Goal: Transaction & Acquisition: Subscribe to service/newsletter

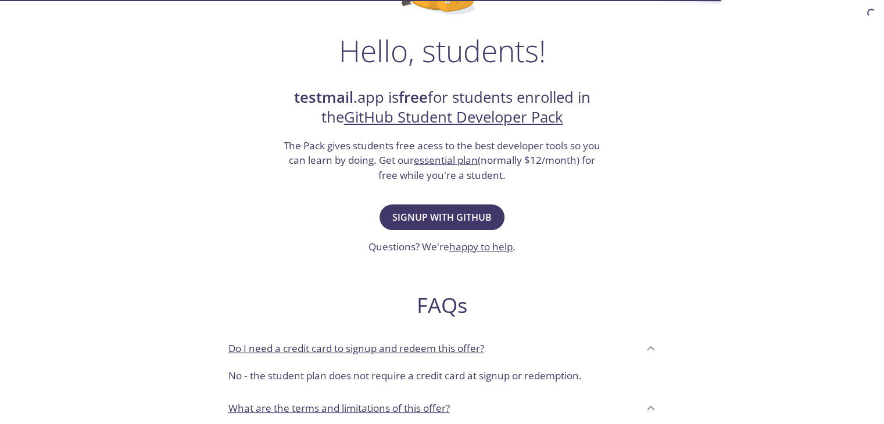
scroll to position [165, 0]
click at [445, 214] on span "Signup with GitHub" at bounding box center [441, 217] width 99 height 16
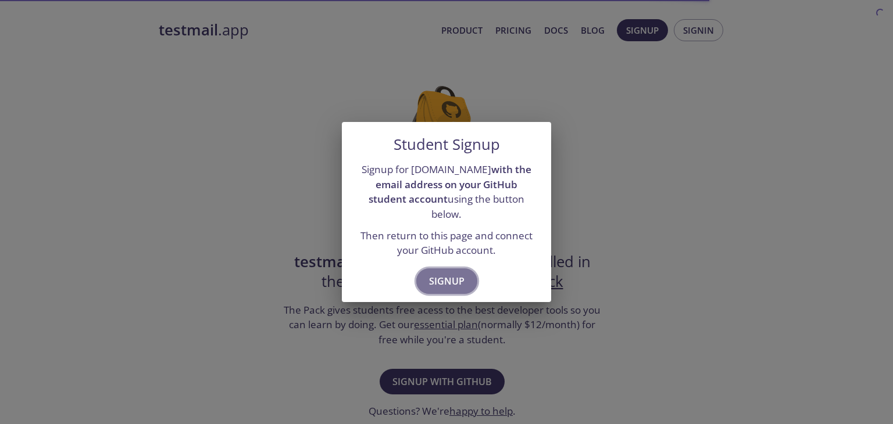
click at [460, 275] on span "Signup" at bounding box center [446, 281] width 35 height 16
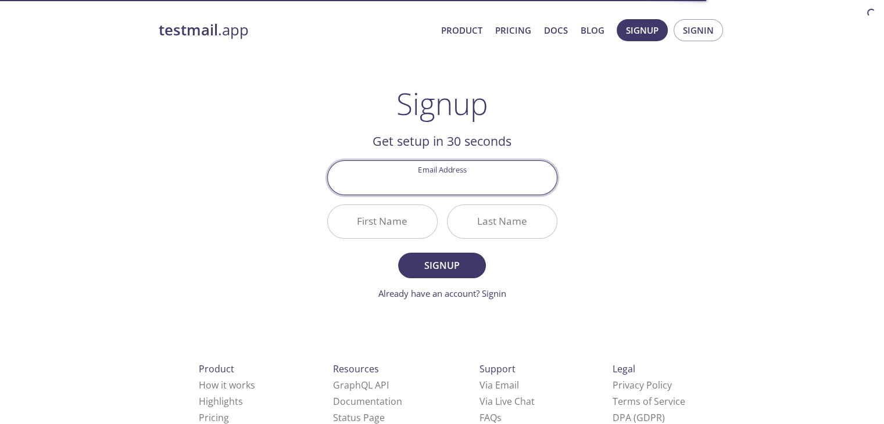
click at [451, 180] on input "Email Address" at bounding box center [442, 177] width 229 height 33
type input "[EMAIL_ADDRESS][DOMAIN_NAME]"
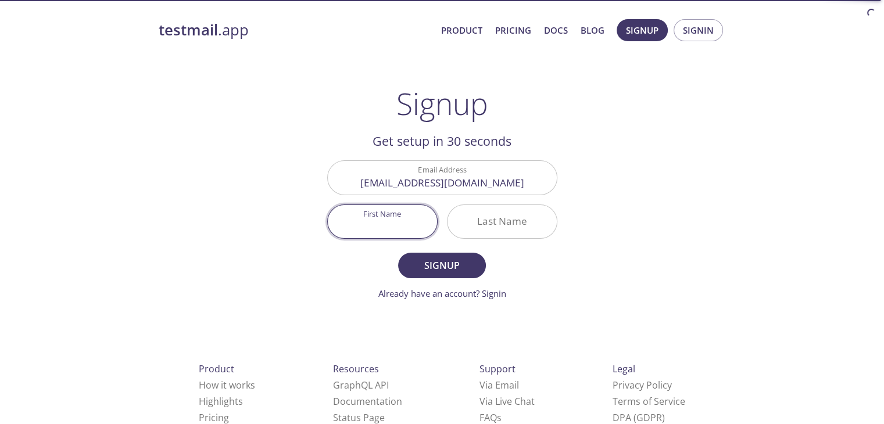
click at [388, 220] on input "First Name" at bounding box center [382, 221] width 109 height 33
type input "[PERSON_NAME]"
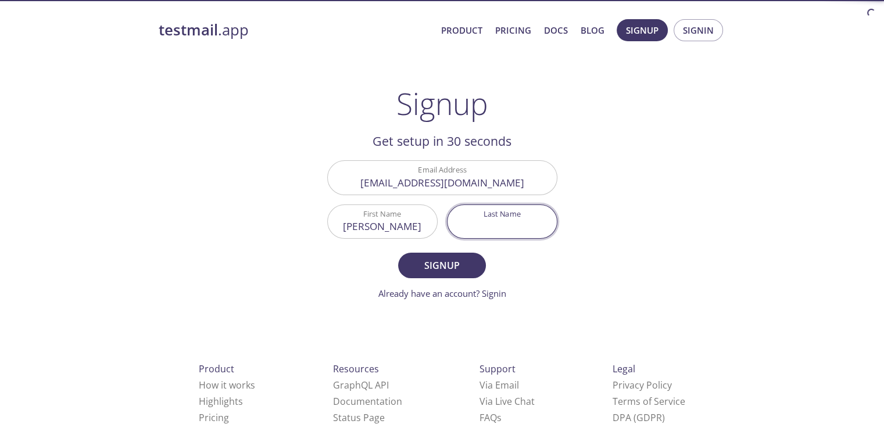
click at [484, 219] on input "Last Name" at bounding box center [502, 221] width 109 height 33
type input "Mandal"
click at [459, 270] on span "Signup" at bounding box center [442, 266] width 62 height 16
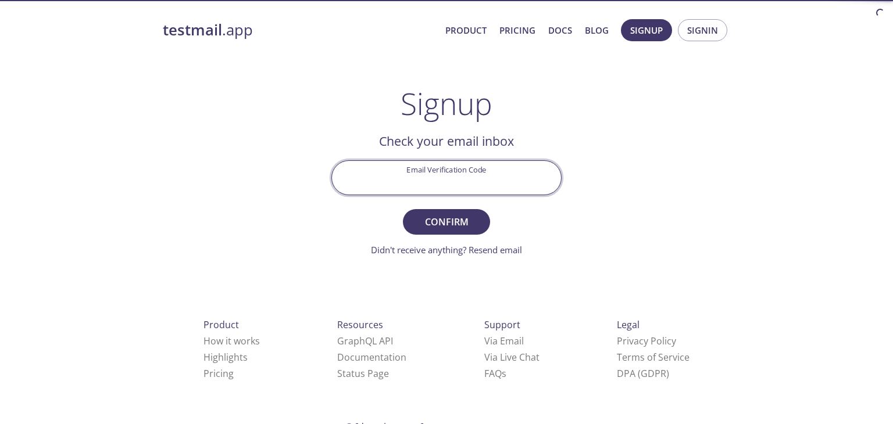
click at [452, 173] on input "Email Verification Code" at bounding box center [446, 177] width 229 height 33
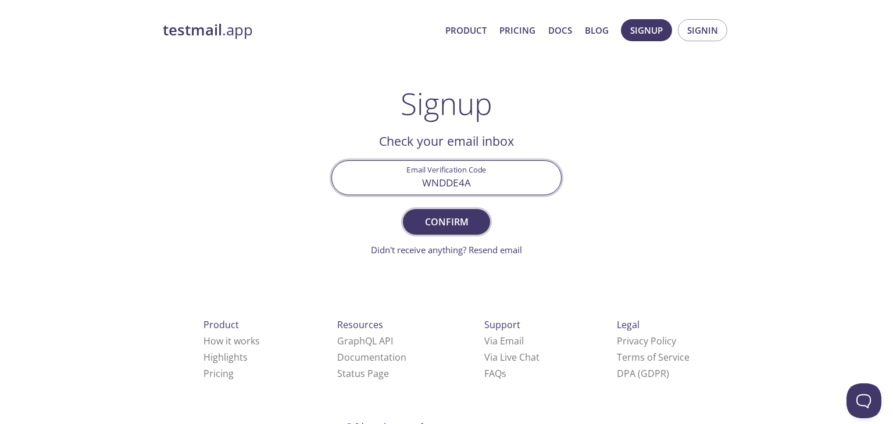
type input "WNDDE4A"
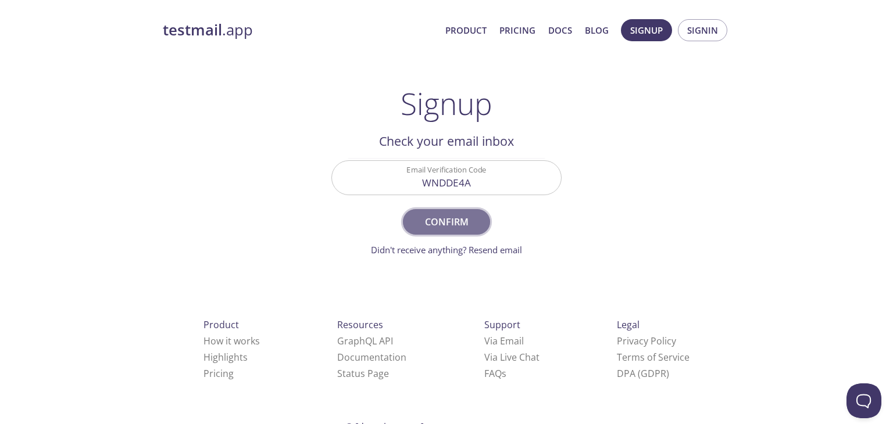
click at [448, 227] on span "Confirm" at bounding box center [447, 222] width 62 height 16
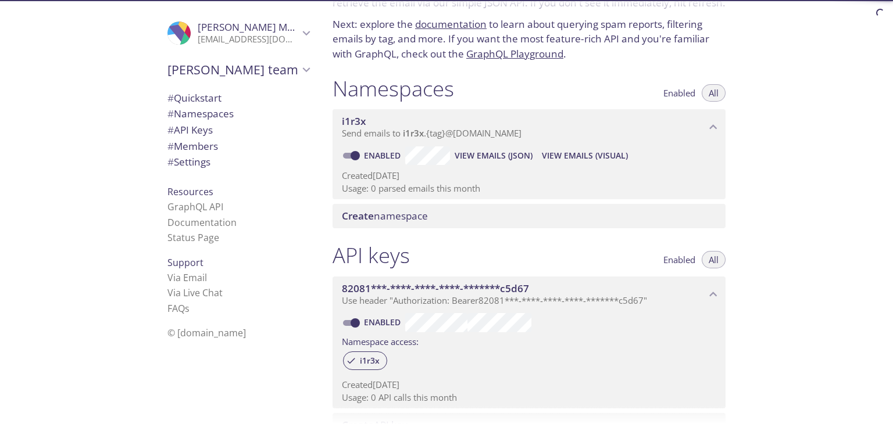
scroll to position [72, 0]
click at [509, 152] on span "View Emails (JSON)" at bounding box center [494, 155] width 78 height 14
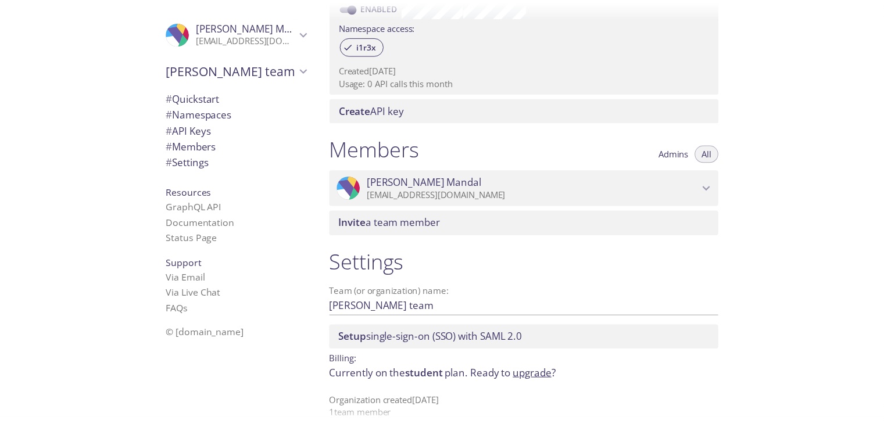
scroll to position [402, 0]
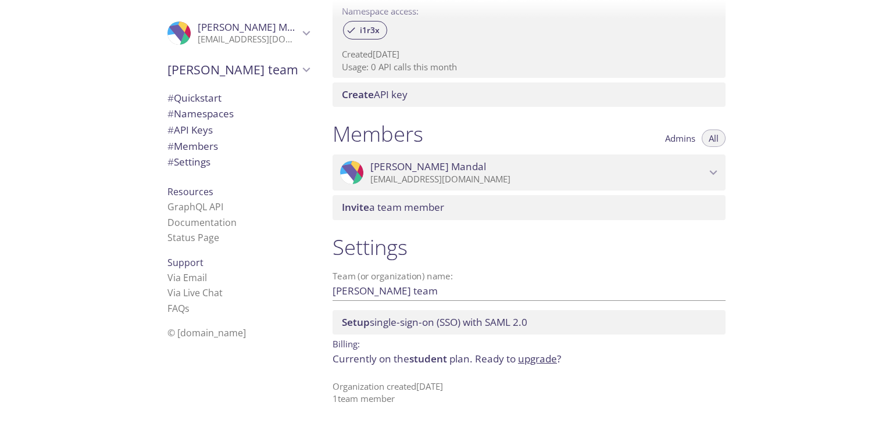
click at [430, 359] on span "student" at bounding box center [428, 358] width 38 height 13
click at [536, 361] on link "upgrade" at bounding box center [537, 358] width 39 height 13
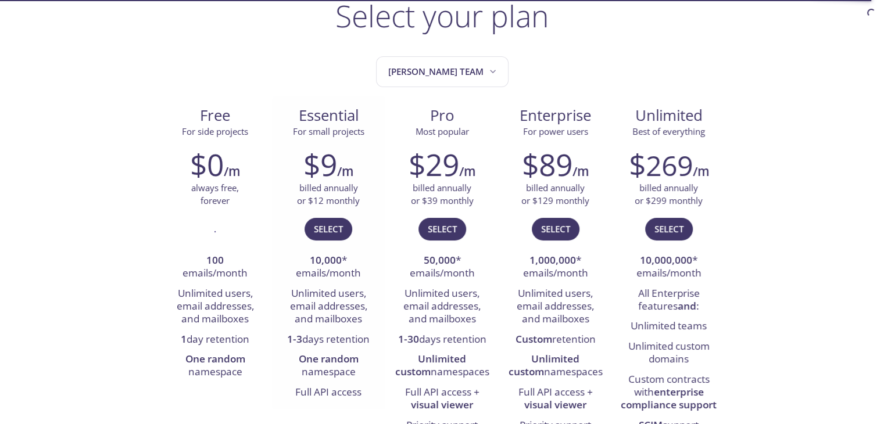
scroll to position [174, 0]
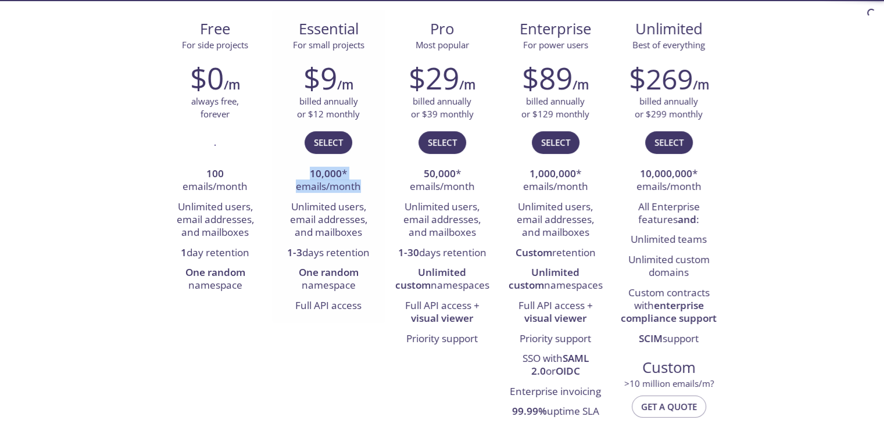
drag, startPoint x: 305, startPoint y: 173, endPoint x: 360, endPoint y: 183, distance: 56.1
click at [360, 183] on li "10,000 * emails/month" at bounding box center [329, 181] width 96 height 33
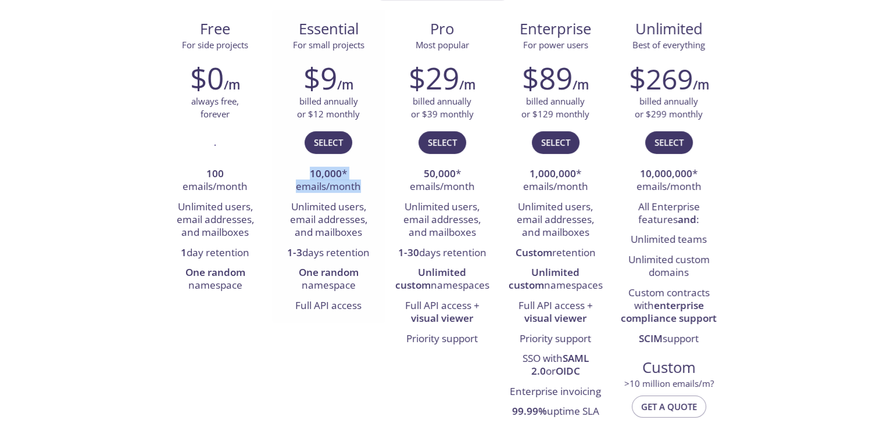
click at [360, 183] on li "10,000 * emails/month" at bounding box center [329, 181] width 96 height 33
drag, startPoint x: 360, startPoint y: 183, endPoint x: 301, endPoint y: 166, distance: 61.5
click at [301, 166] on li "10,000 * emails/month" at bounding box center [329, 181] width 96 height 33
drag, startPoint x: 292, startPoint y: 204, endPoint x: 372, endPoint y: 230, distance: 83.3
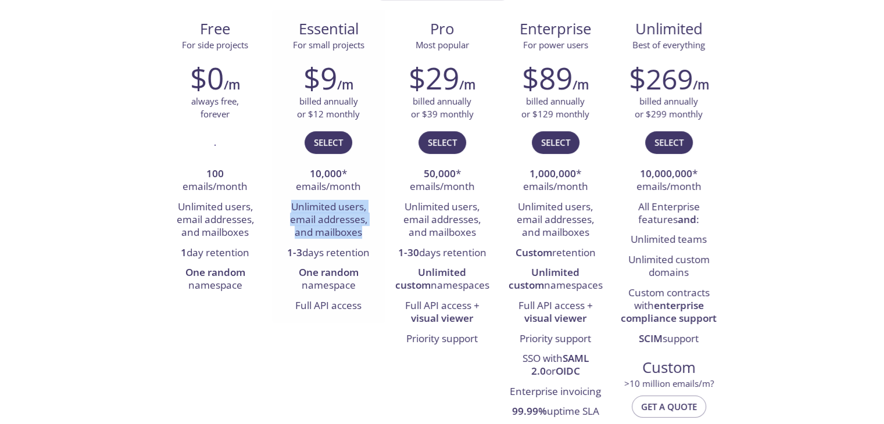
click at [372, 230] on li "Unlimited users, email addresses, and mailboxes" at bounding box center [329, 221] width 96 height 46
drag, startPoint x: 372, startPoint y: 230, endPoint x: 315, endPoint y: 198, distance: 64.8
click at [315, 198] on li "Unlimited users, email addresses, and mailboxes" at bounding box center [329, 221] width 96 height 46
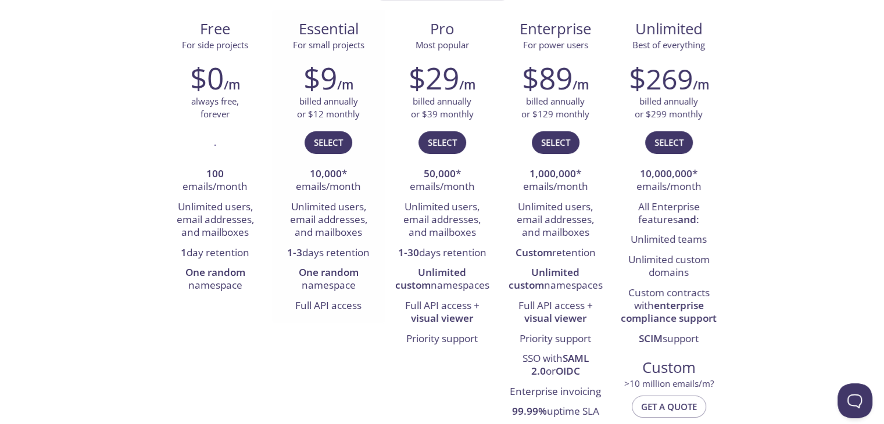
scroll to position [0, 0]
drag, startPoint x: 286, startPoint y: 252, endPoint x: 358, endPoint y: 254, distance: 72.1
click at [358, 254] on li "1-3 days retention" at bounding box center [329, 254] width 96 height 20
drag, startPoint x: 292, startPoint y: 270, endPoint x: 367, endPoint y: 282, distance: 75.3
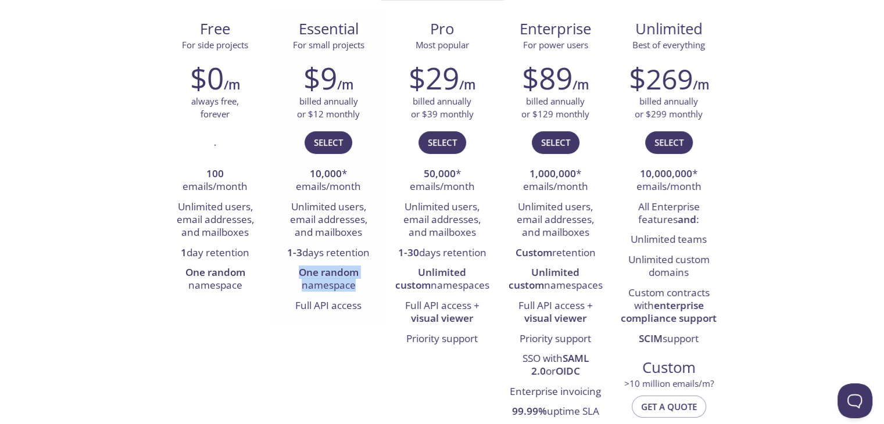
click at [367, 282] on li "One random namespace" at bounding box center [329, 279] width 96 height 33
drag, startPoint x: 294, startPoint y: 307, endPoint x: 354, endPoint y: 306, distance: 59.3
click at [354, 306] on li "Full API access" at bounding box center [329, 307] width 96 height 20
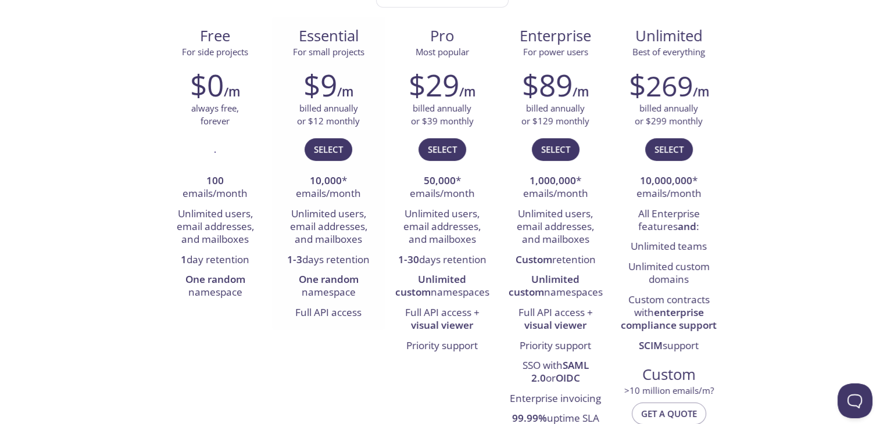
scroll to position [167, 0]
drag, startPoint x: 301, startPoint y: 292, endPoint x: 347, endPoint y: 292, distance: 45.4
click at [347, 292] on li "One random namespace" at bounding box center [329, 286] width 96 height 33
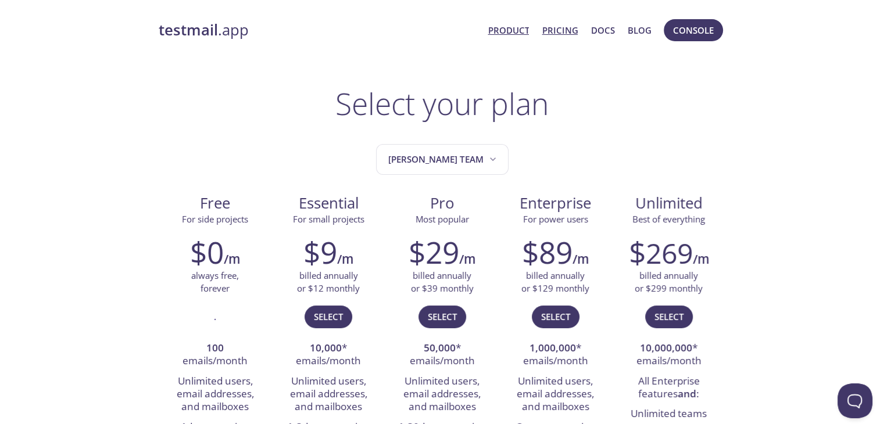
click at [511, 31] on link "Product" at bounding box center [508, 30] width 41 height 15
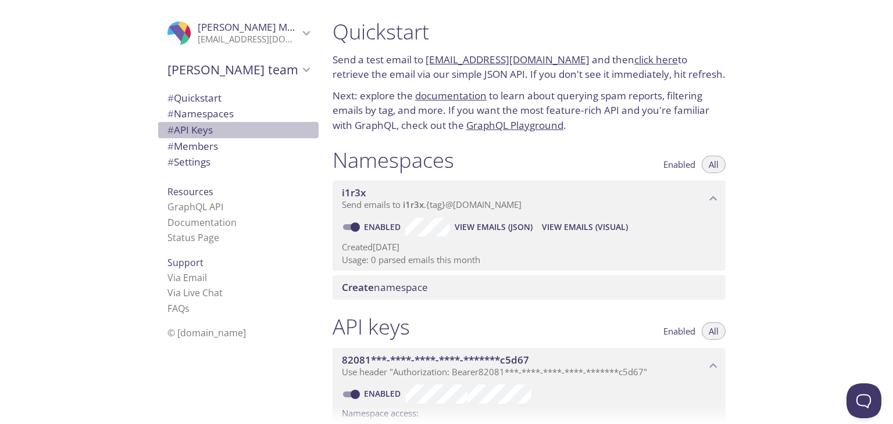
click at [199, 130] on span "# API Keys" at bounding box center [189, 129] width 45 height 13
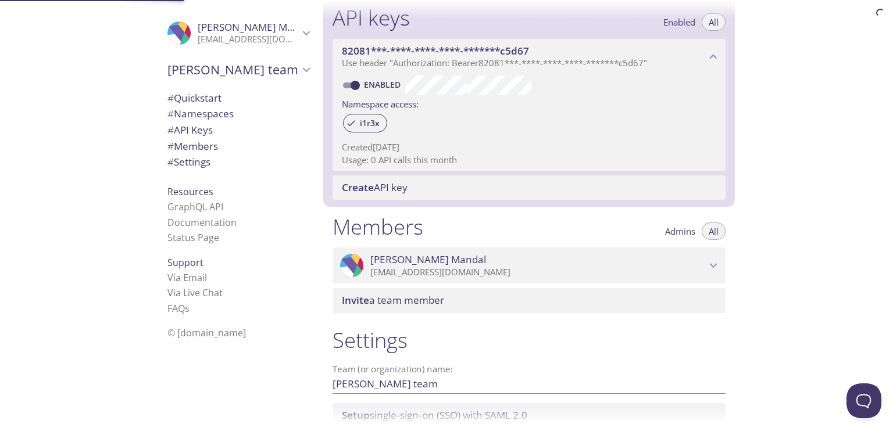
scroll to position [314, 0]
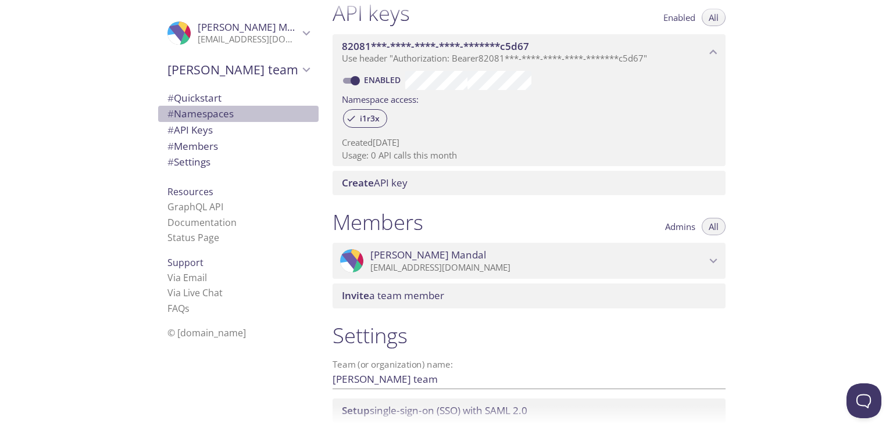
click at [205, 113] on span "# Namespaces" at bounding box center [200, 113] width 66 height 13
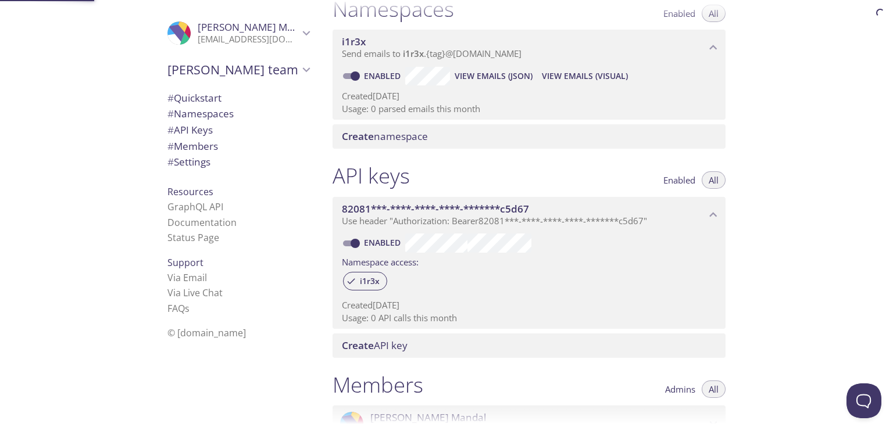
scroll to position [147, 0]
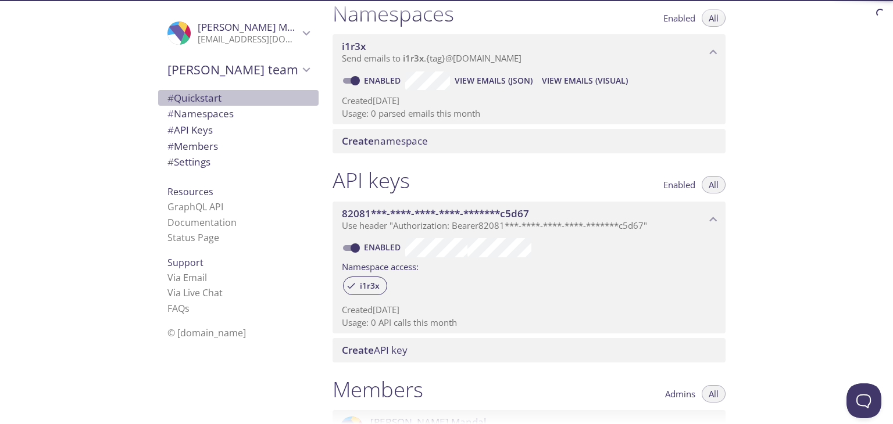
click at [199, 99] on span "# Quickstart" at bounding box center [194, 97] width 54 height 13
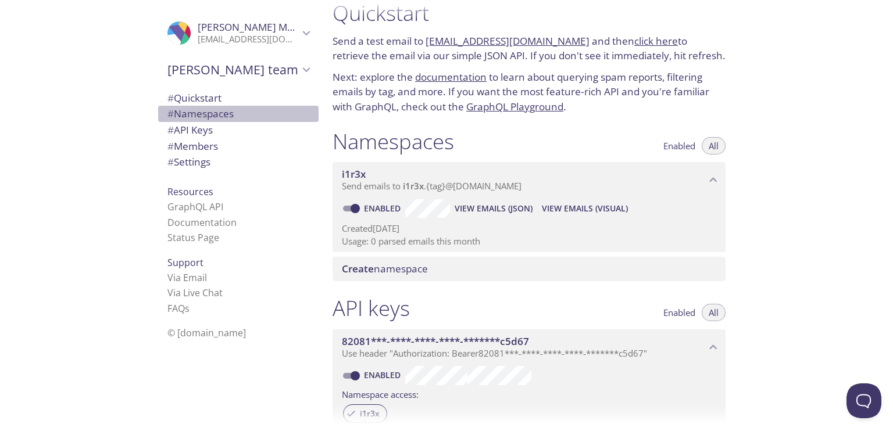
click at [199, 114] on span "# Namespaces" at bounding box center [200, 113] width 66 height 13
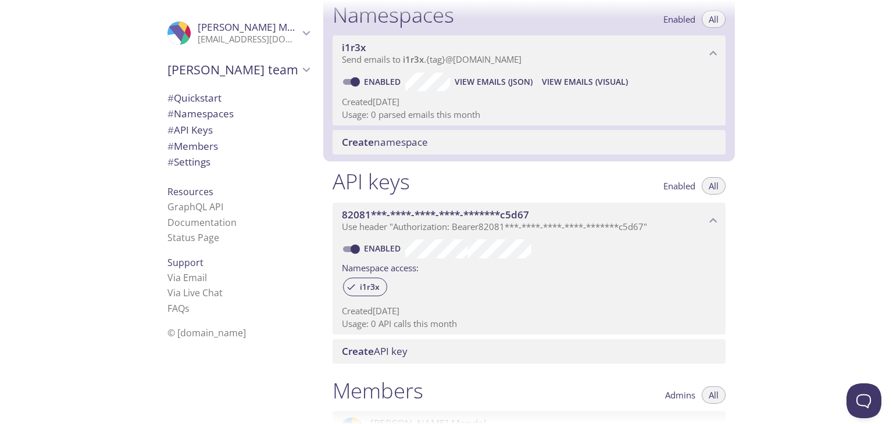
scroll to position [147, 0]
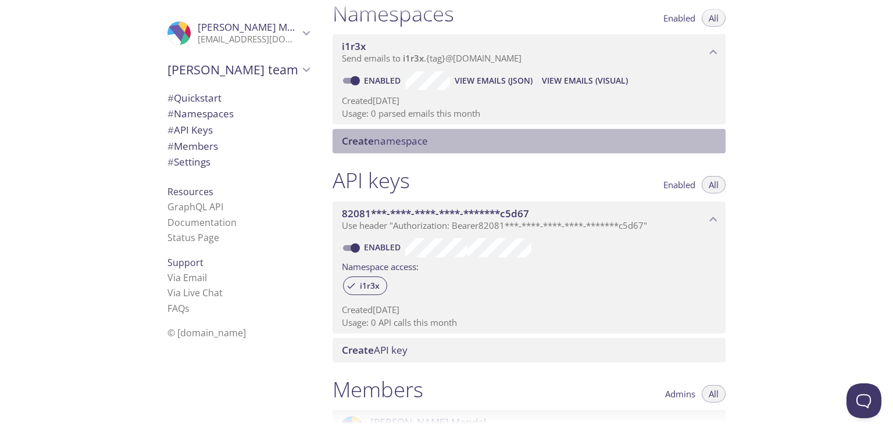
click at [440, 145] on span "Create namespace" at bounding box center [531, 141] width 379 height 13
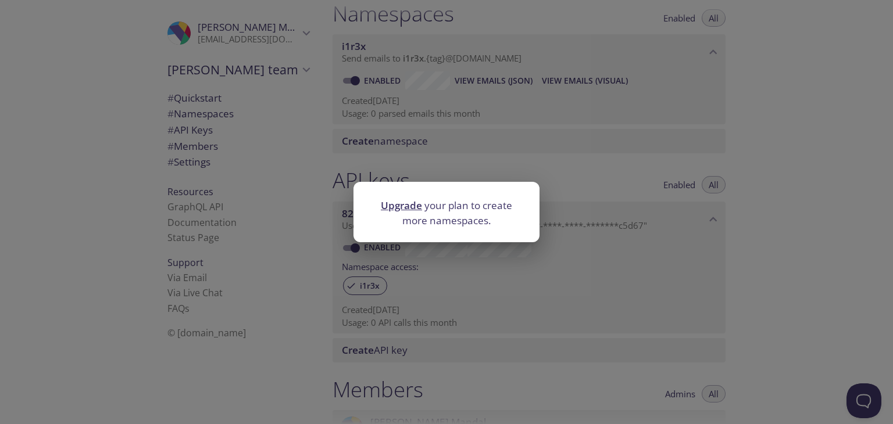
click at [586, 163] on div "Upgrade your plan to create more namespaces." at bounding box center [446, 212] width 893 height 424
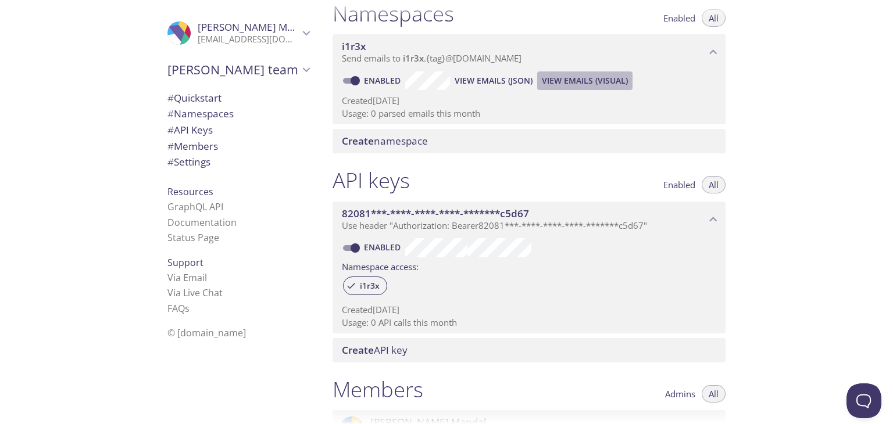
click at [575, 83] on span "View Emails (Visual)" at bounding box center [585, 81] width 86 height 14
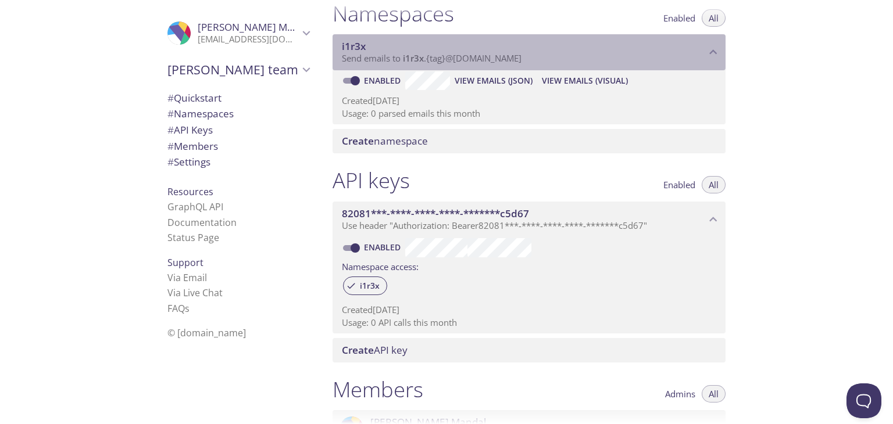
drag, startPoint x: 480, startPoint y: 59, endPoint x: 516, endPoint y: 52, distance: 36.7
click at [516, 52] on span "Send emails to i1r3x . {tag} @inbox.testmail.app" at bounding box center [432, 58] width 180 height 12
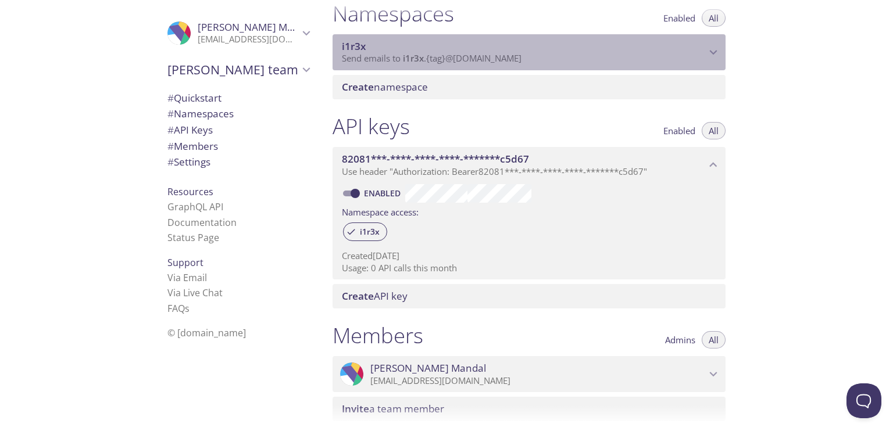
click at [516, 52] on span "Send emails to i1r3x . {tag} @inbox.testmail.app" at bounding box center [432, 58] width 180 height 12
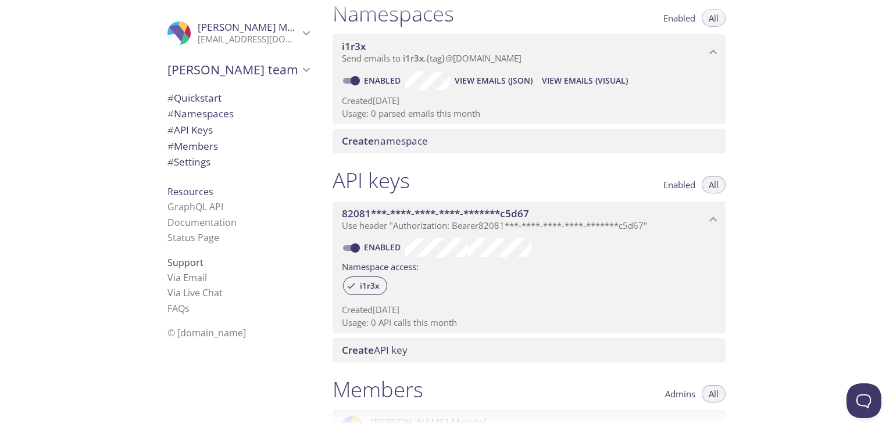
scroll to position [402, 0]
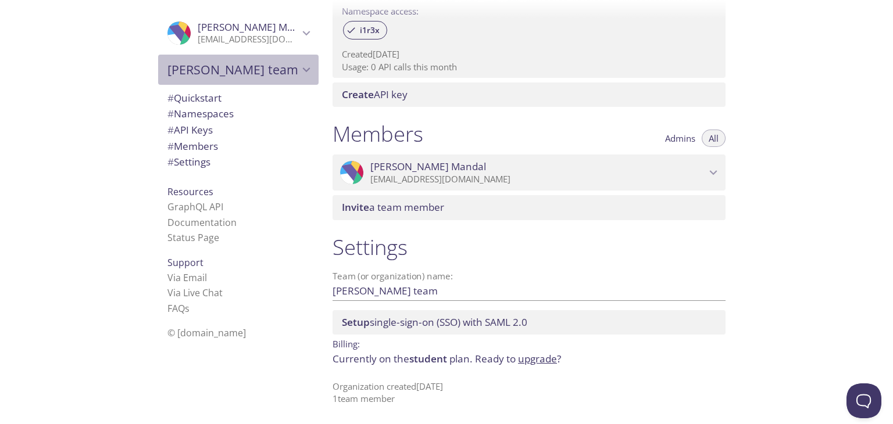
click at [284, 71] on span "Sovik's team" at bounding box center [232, 70] width 131 height 16
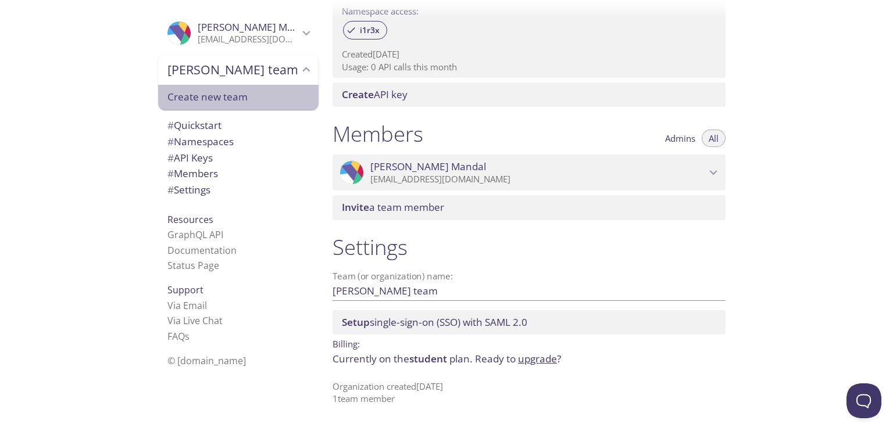
click at [227, 94] on span "Create new team" at bounding box center [238, 97] width 142 height 15
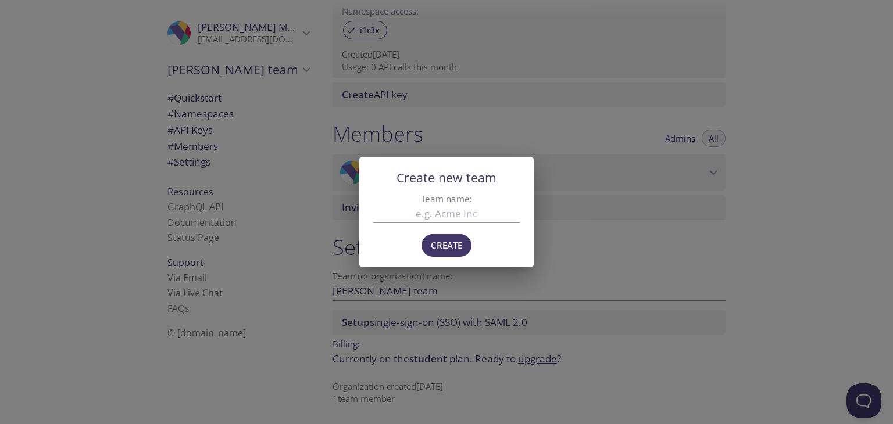
click at [659, 222] on div "Create new team Team name: Create" at bounding box center [446, 212] width 893 height 424
